Goal: Find contact information: Find contact information

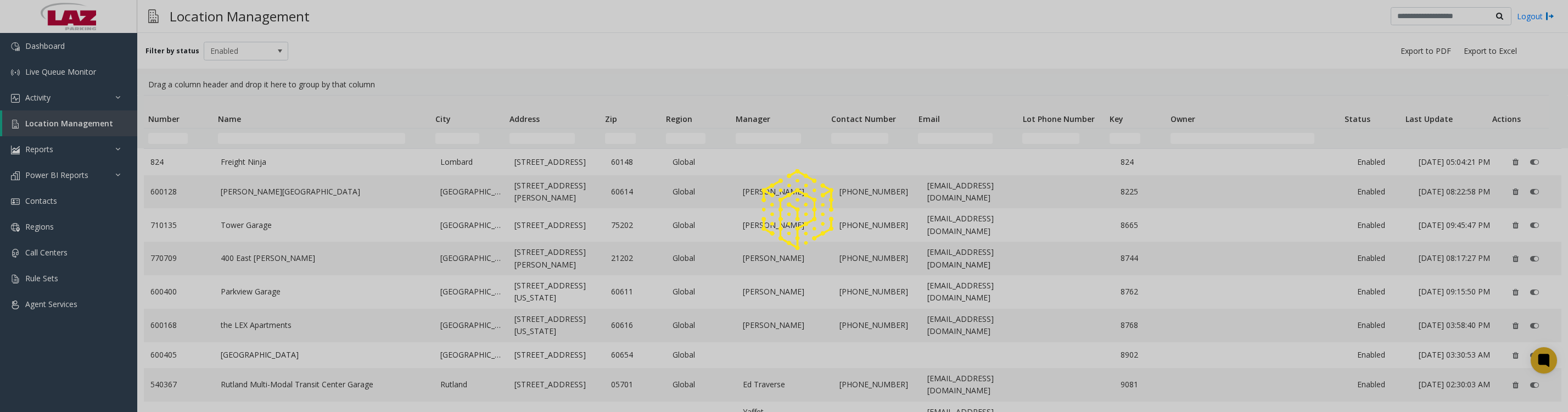
click at [83, 135] on div at bounding box center [784, 206] width 1568 height 412
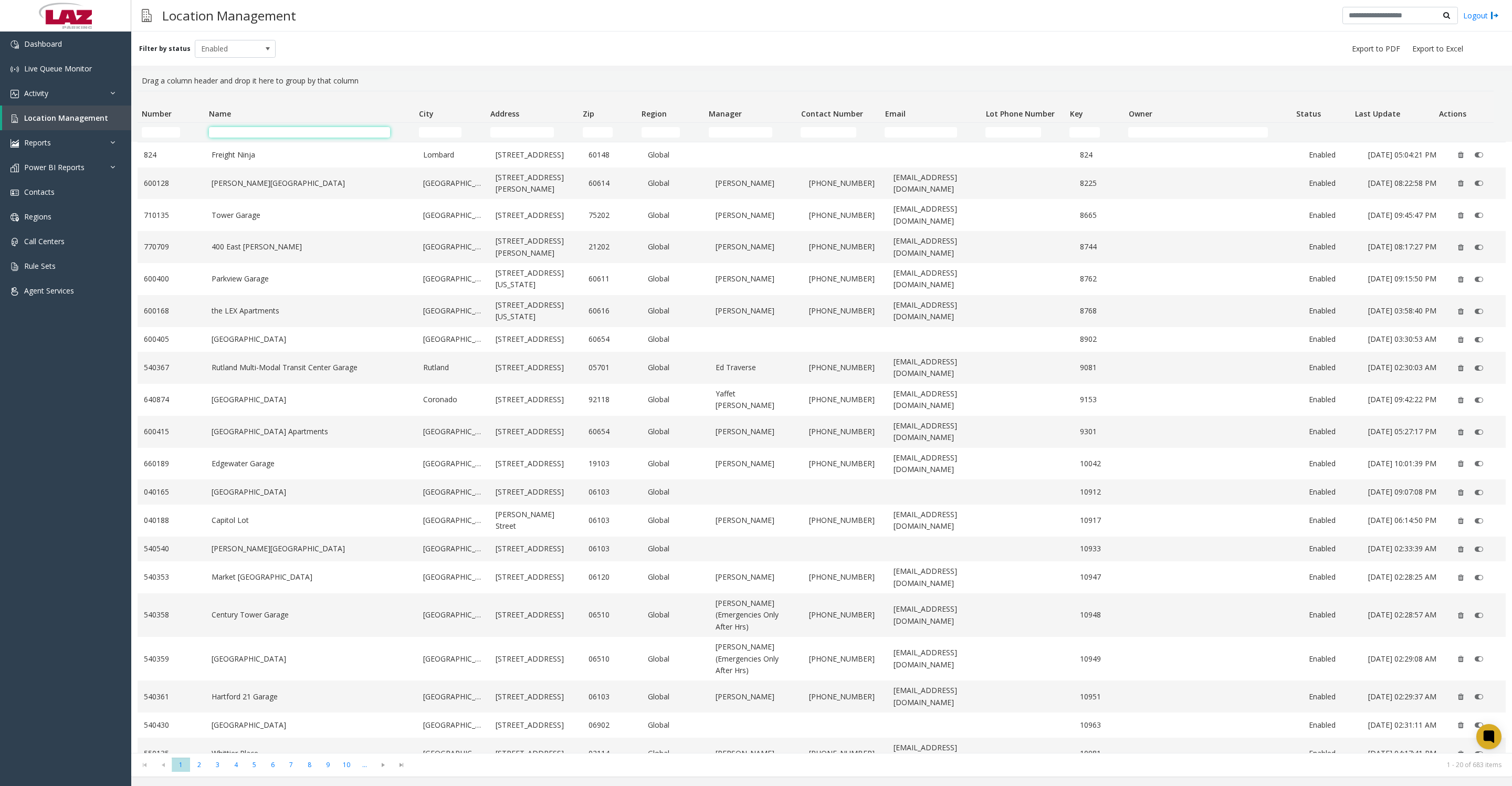
click at [347, 133] on input "Name Filter" at bounding box center [299, 132] width 181 height 11
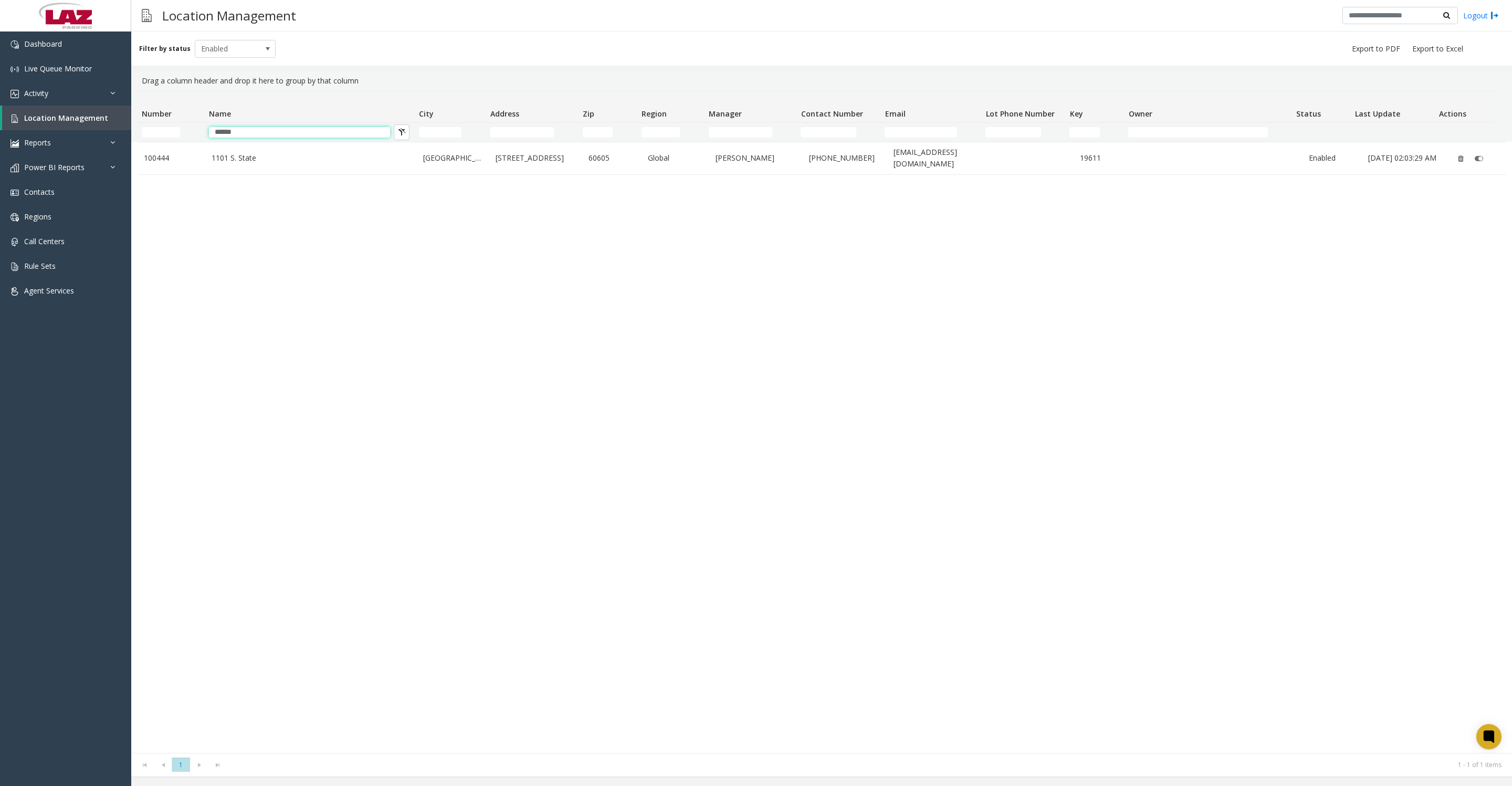
type input "******"
click at [315, 169] on td "1101 S. State" at bounding box center [311, 158] width 211 height 32
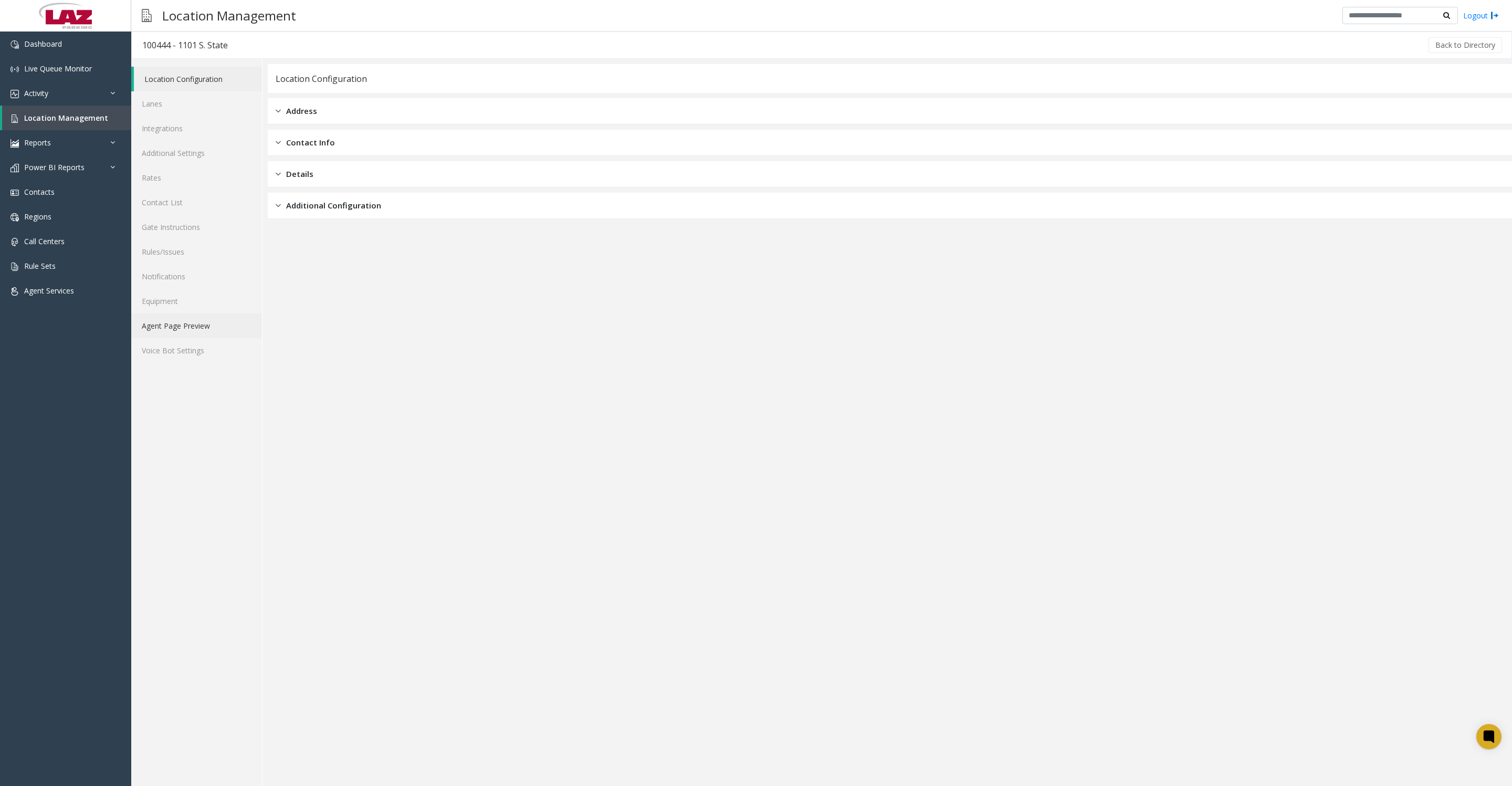
click at [217, 338] on link "Agent Page Preview" at bounding box center [196, 326] width 131 height 25
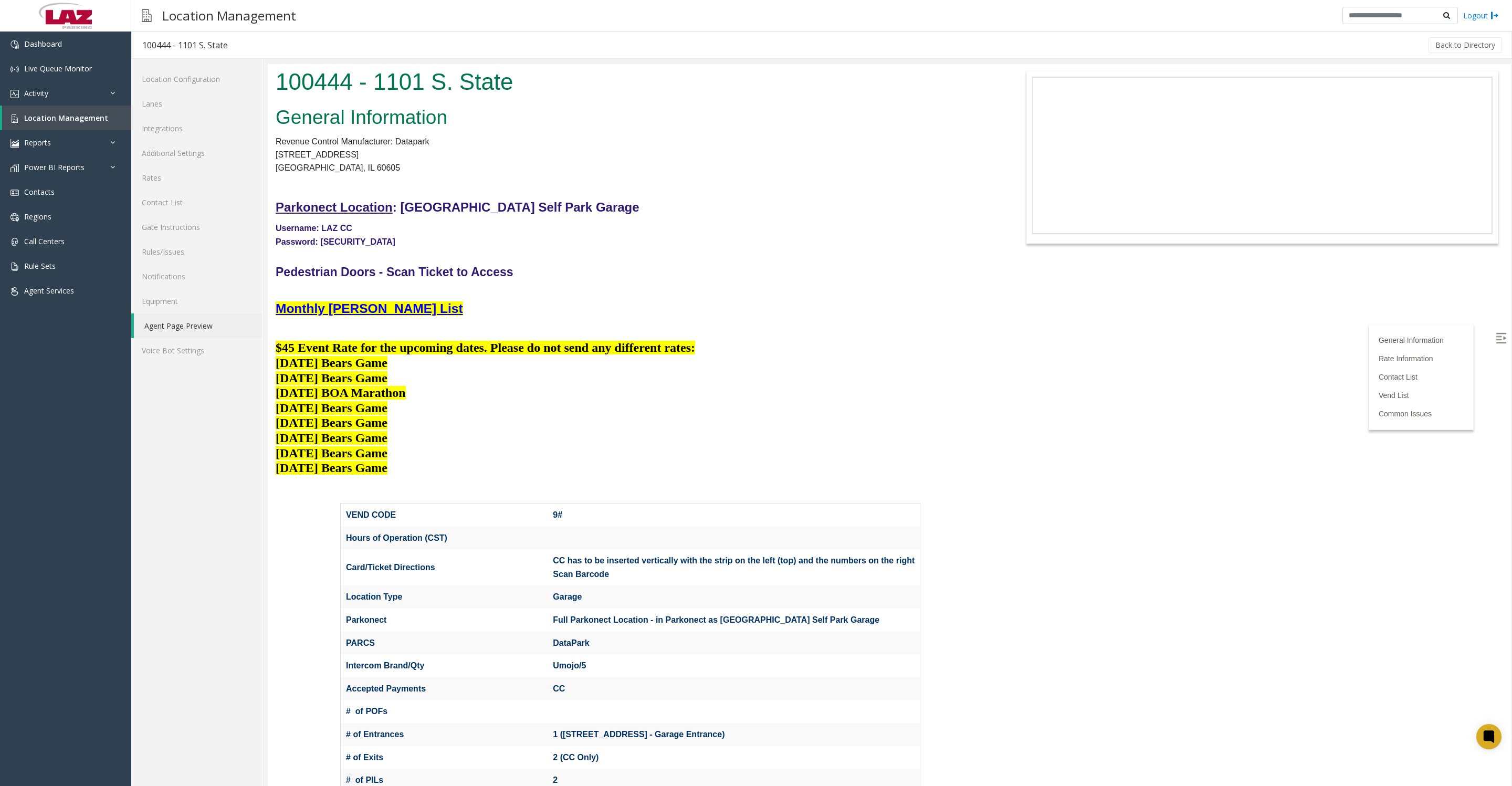
click at [360, 316] on u "Monthly [PERSON_NAME] List" at bounding box center [369, 308] width 188 height 14
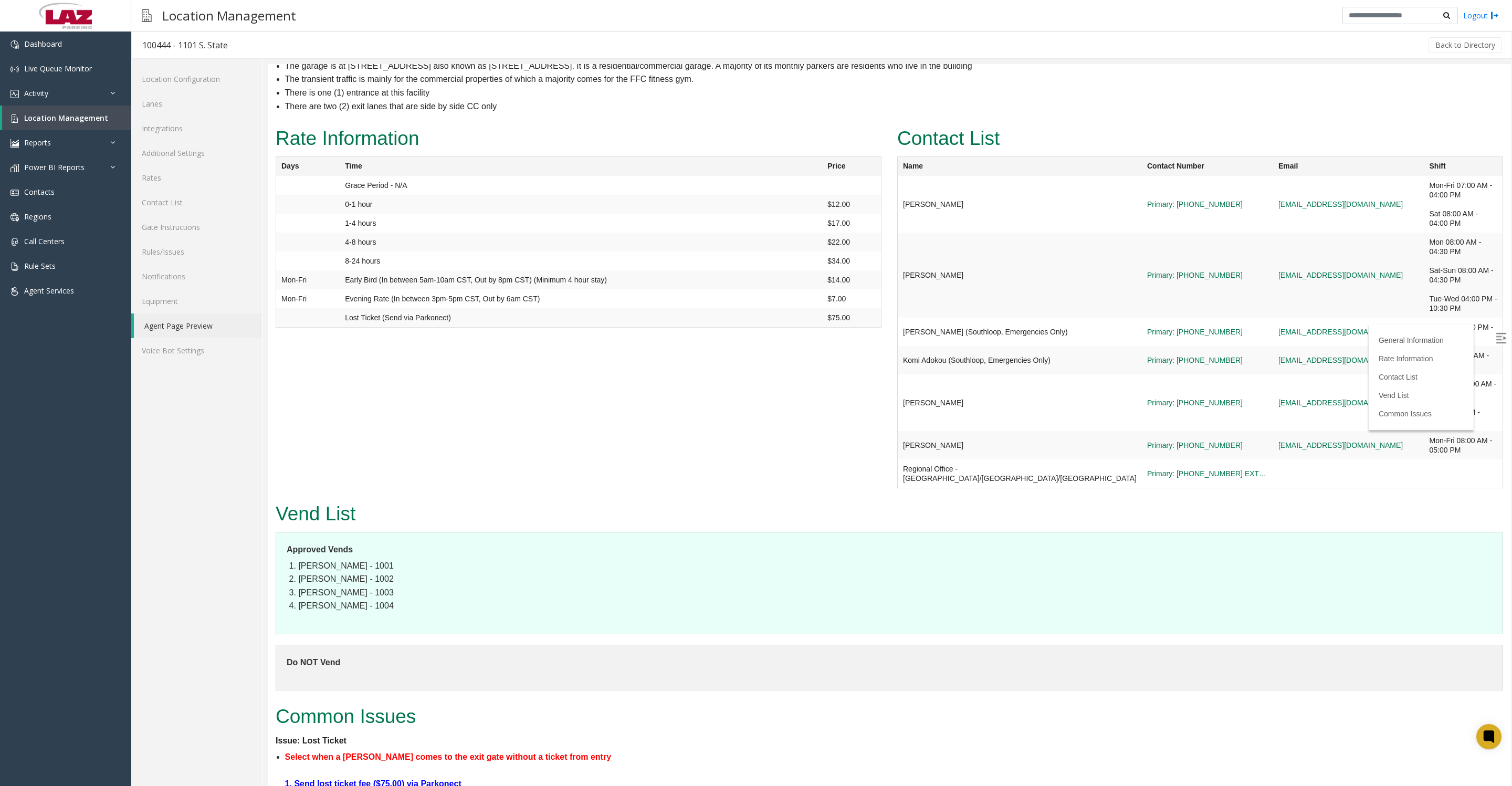
scroll to position [1443, 0]
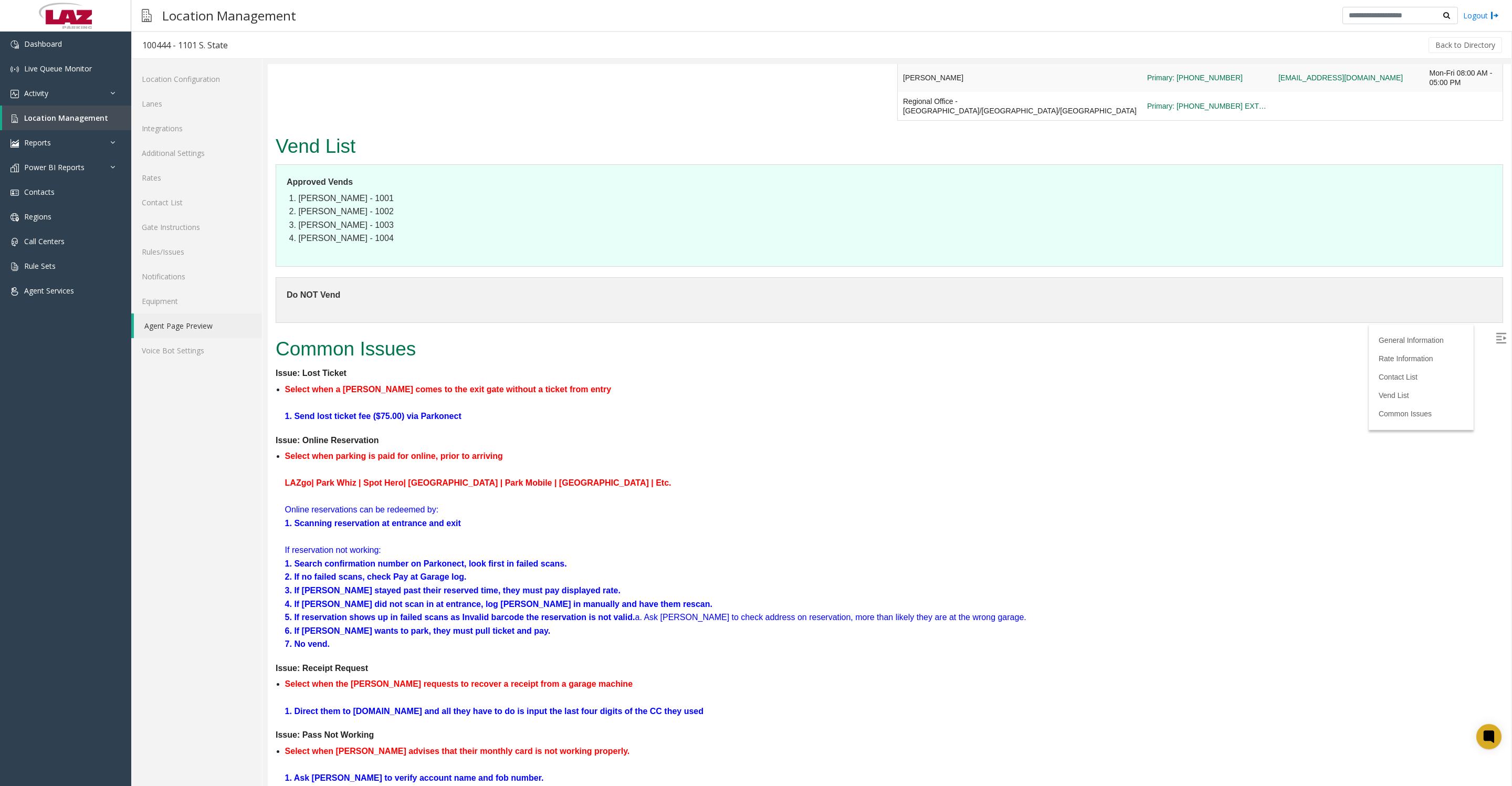
drag, startPoint x: 1103, startPoint y: 232, endPoint x: 1021, endPoint y: 247, distance: 83.4
drag, startPoint x: 1119, startPoint y: 235, endPoint x: 1044, endPoint y: 247, distance: 76.0
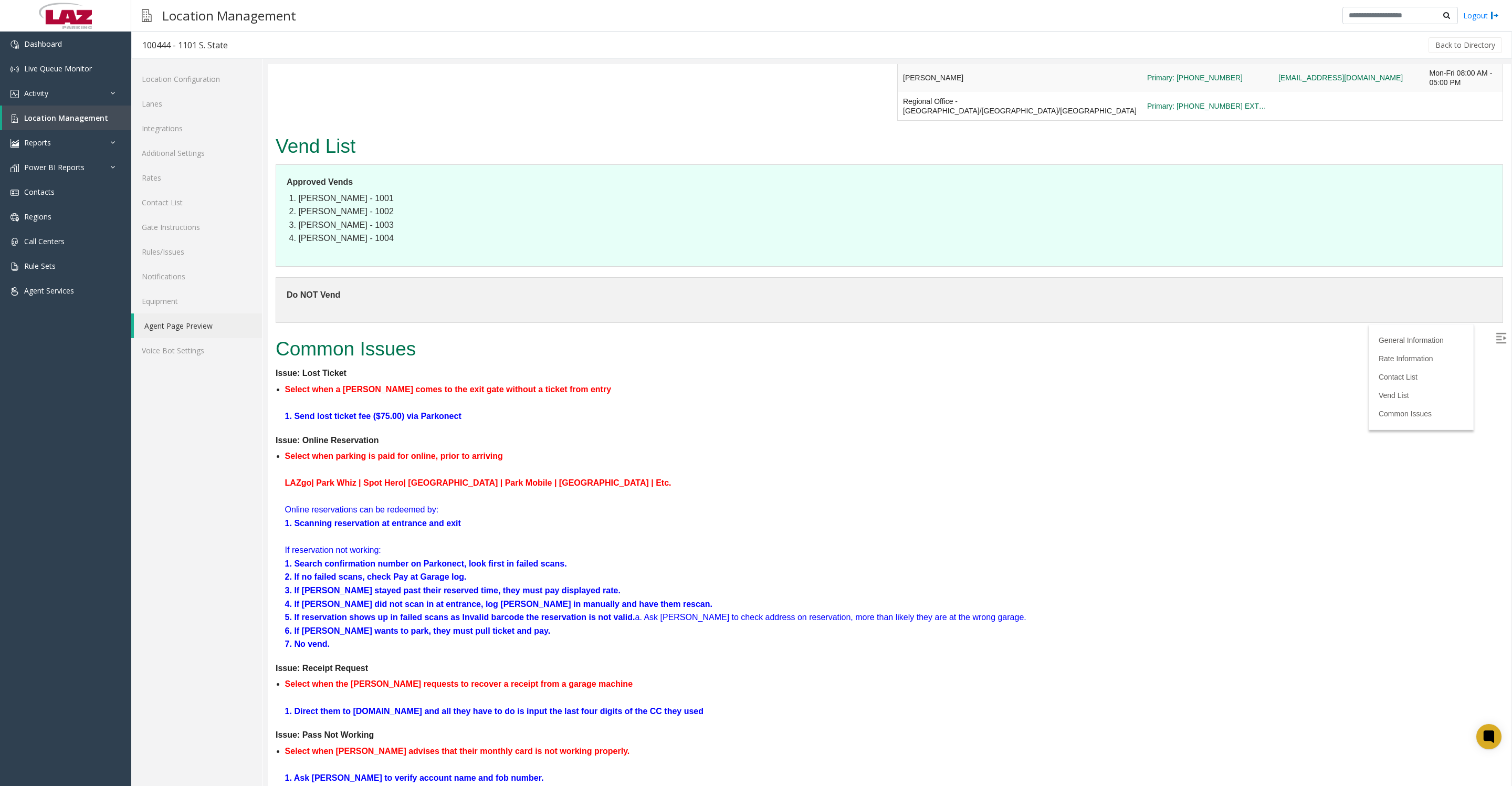
copy link "[PHONE_NUMBER]"
